Goal: Obtain resource: Obtain resource

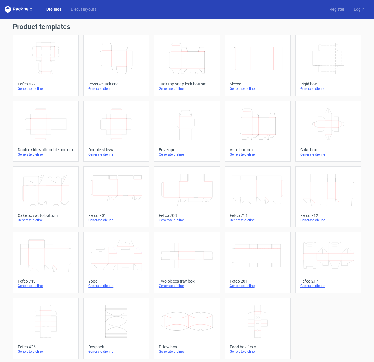
click at [117, 54] on icon "Height Depth Width" at bounding box center [116, 58] width 51 height 33
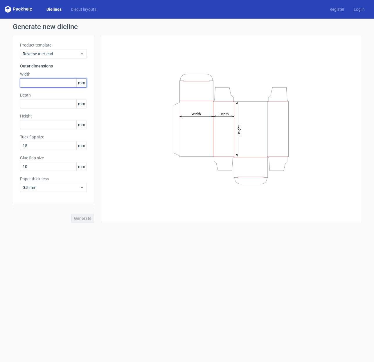
click at [44, 83] on input "text" at bounding box center [53, 82] width 67 height 9
type input "250"
type input "90"
type input "220"
click at [44, 83] on input "250" at bounding box center [53, 82] width 67 height 9
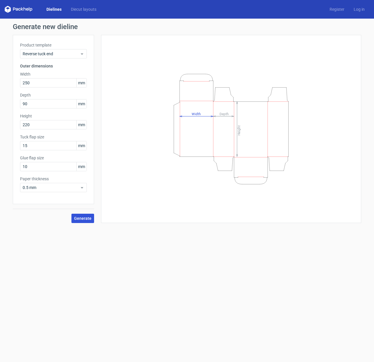
click at [85, 218] on span "Generate" at bounding box center [82, 218] width 17 height 4
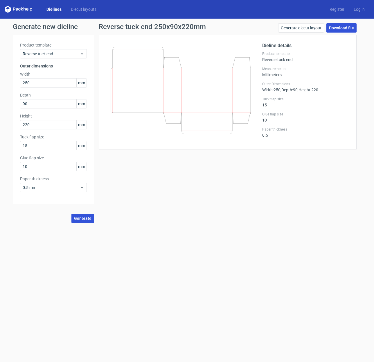
click at [337, 28] on link "Download file" at bounding box center [341, 27] width 30 height 9
